Goal: Information Seeking & Learning: Compare options

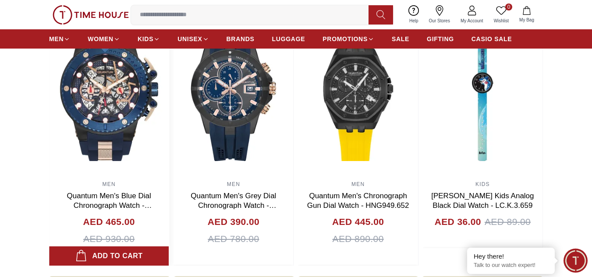
click at [169, 103] on img at bounding box center [109, 88] width 120 height 175
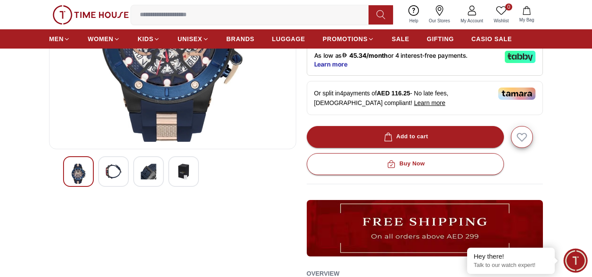
scroll to position [219, 0]
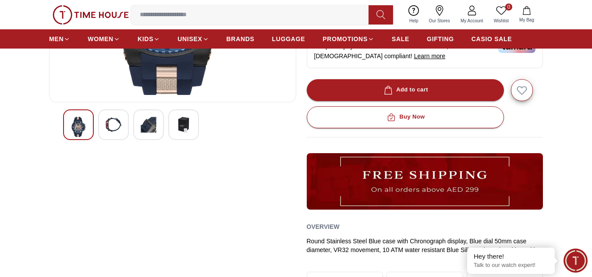
click at [145, 123] on img at bounding box center [149, 125] width 16 height 16
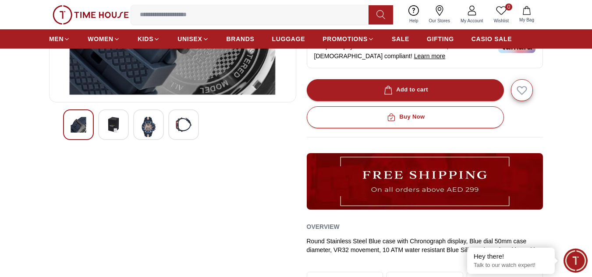
click at [185, 124] on img at bounding box center [184, 125] width 16 height 16
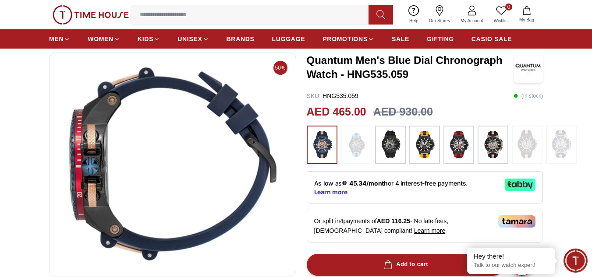
scroll to position [44, 0]
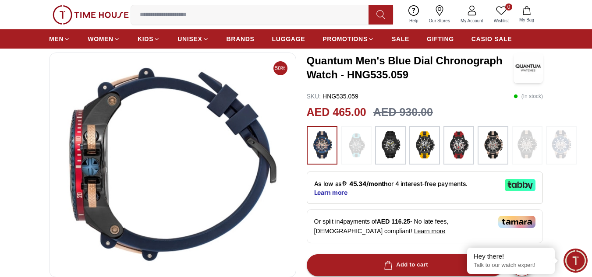
click at [430, 135] on img at bounding box center [425, 146] width 22 height 30
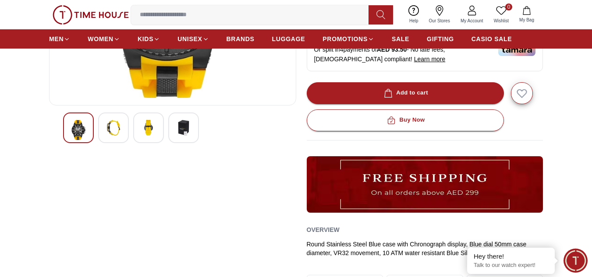
scroll to position [219, 0]
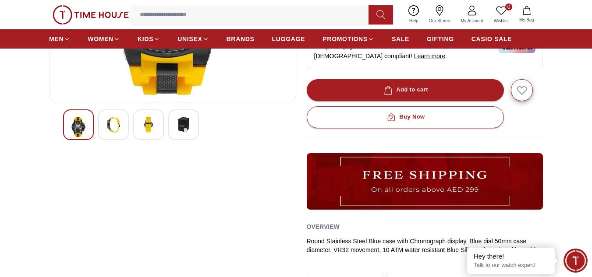
click at [149, 128] on img at bounding box center [149, 125] width 16 height 16
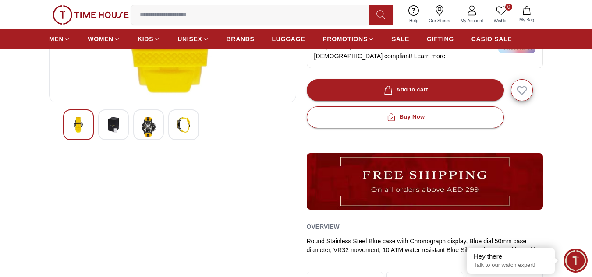
scroll to position [88, 0]
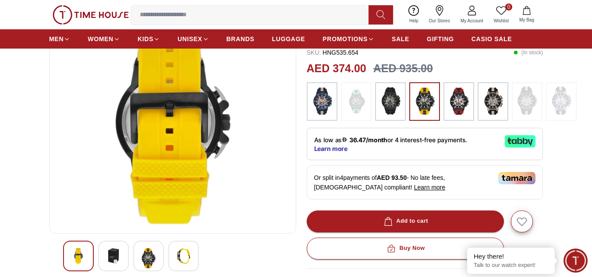
click at [103, 254] on div at bounding box center [113, 256] width 31 height 31
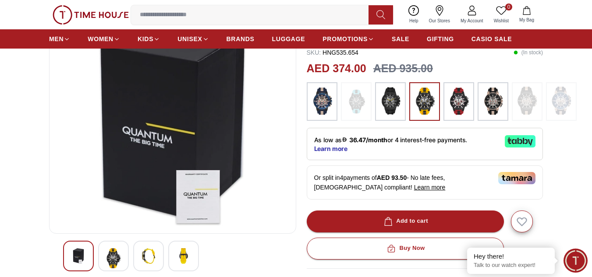
click at [184, 258] on img at bounding box center [184, 256] width 16 height 16
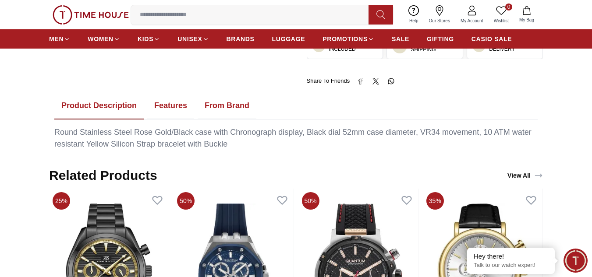
scroll to position [438, 0]
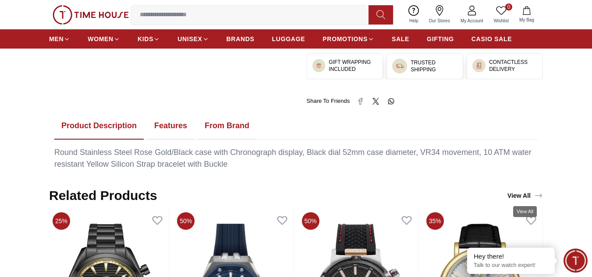
click at [523, 196] on link "View All" at bounding box center [525, 196] width 39 height 12
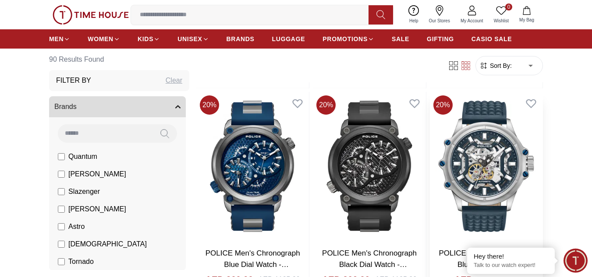
scroll to position [263, 0]
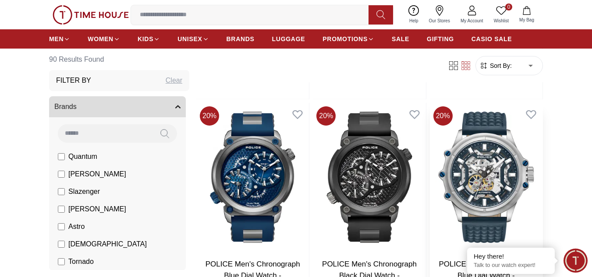
click at [494, 179] on img at bounding box center [486, 177] width 113 height 149
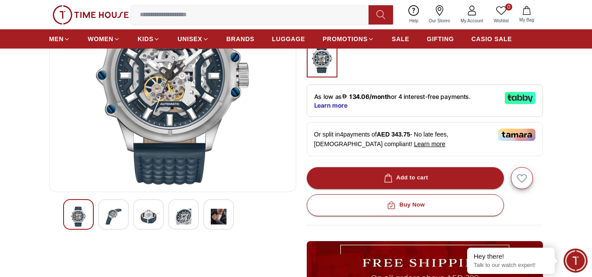
scroll to position [219, 0]
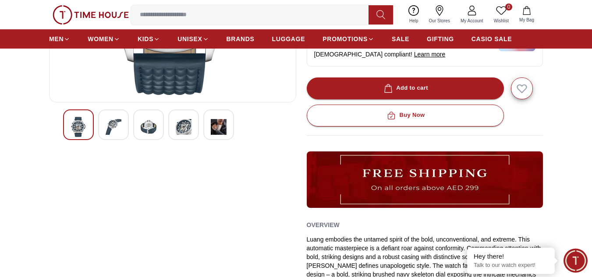
click at [152, 129] on img at bounding box center [149, 127] width 16 height 20
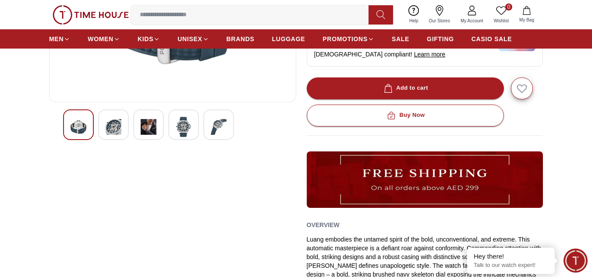
click at [188, 128] on img at bounding box center [184, 127] width 16 height 20
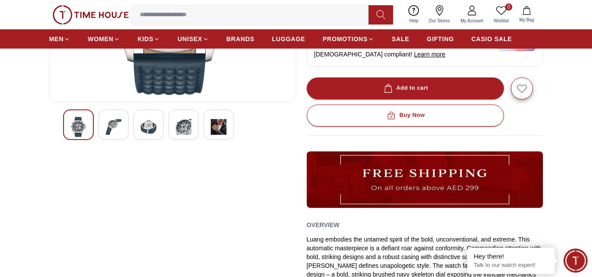
click at [231, 128] on div at bounding box center [218, 125] width 31 height 31
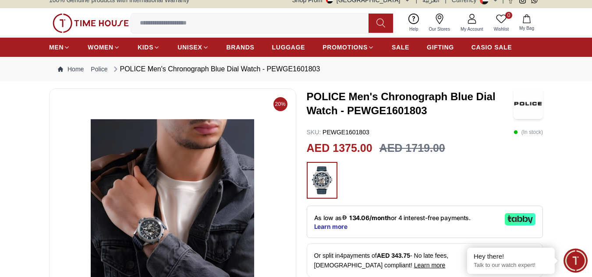
scroll to position [0, 0]
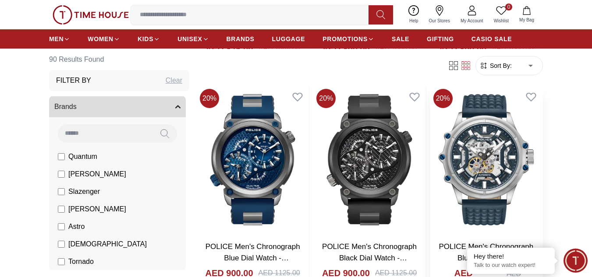
scroll to position [307, 0]
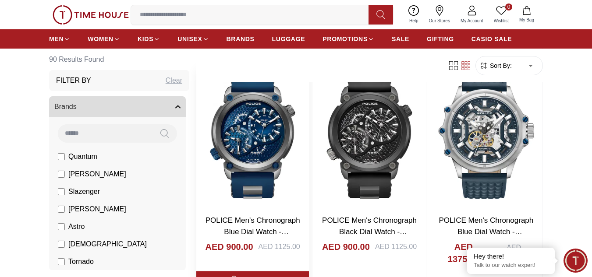
click at [270, 149] on img at bounding box center [252, 133] width 113 height 149
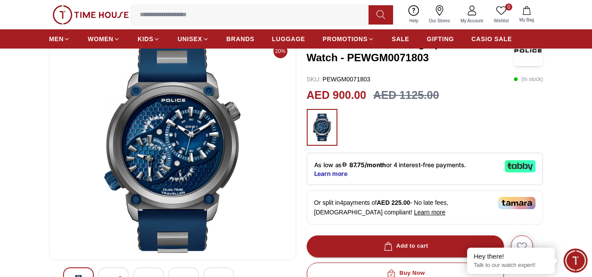
scroll to position [131, 0]
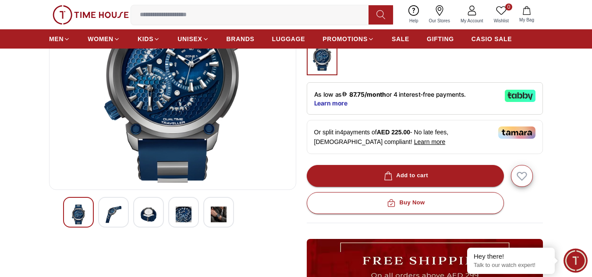
click at [151, 214] on img at bounding box center [149, 215] width 16 height 20
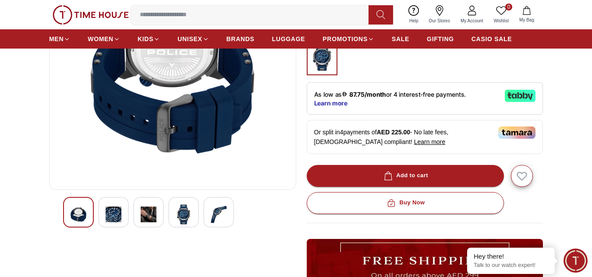
click at [189, 215] on img at bounding box center [184, 215] width 16 height 20
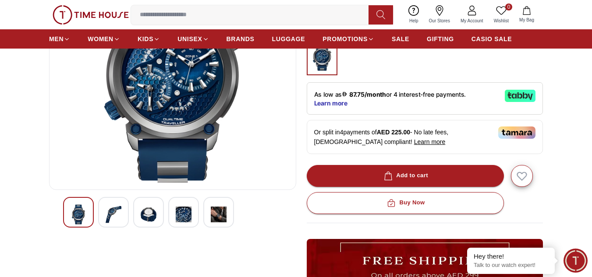
click at [225, 216] on img at bounding box center [219, 215] width 16 height 20
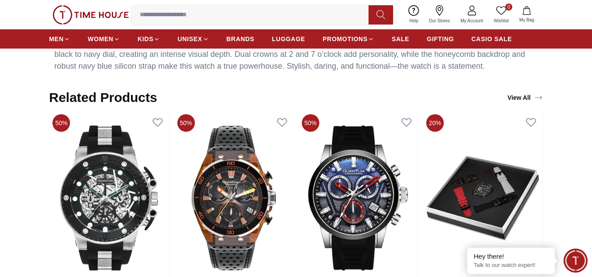
scroll to position [570, 0]
